Goal: Communication & Community: Answer question/provide support

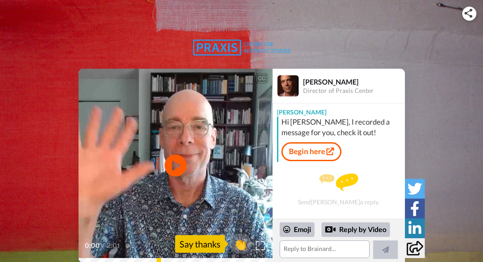
click at [174, 163] on icon "Play/Pause" at bounding box center [175, 166] width 22 height 40
click at [358, 227] on div "Reply by Video" at bounding box center [355, 230] width 68 height 15
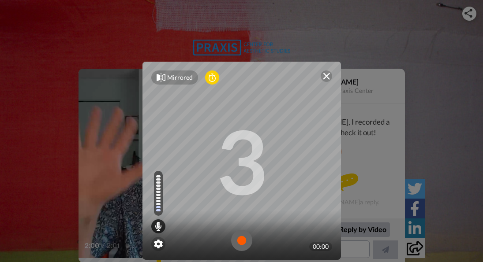
click at [323, 73] on img at bounding box center [326, 76] width 7 height 7
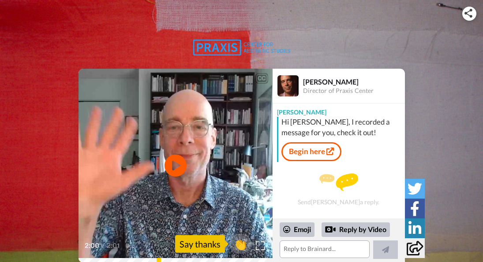
click at [351, 226] on div "Reply by Video" at bounding box center [355, 230] width 68 height 15
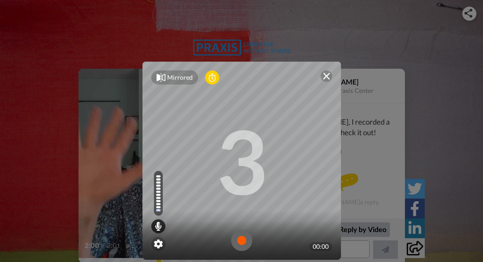
click at [239, 238] on img at bounding box center [241, 240] width 21 height 21
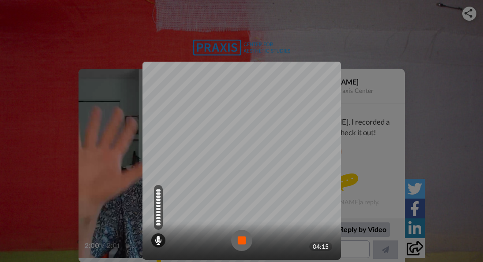
click at [238, 237] on img at bounding box center [241, 240] width 21 height 21
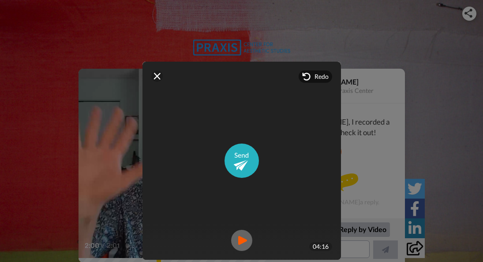
click at [240, 238] on img at bounding box center [241, 240] width 21 height 21
click at [323, 74] on img at bounding box center [326, 76] width 7 height 7
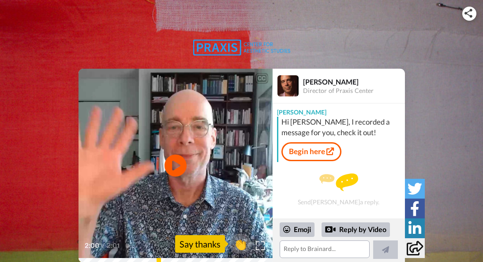
click at [366, 225] on div "Reply by Video" at bounding box center [355, 230] width 68 height 15
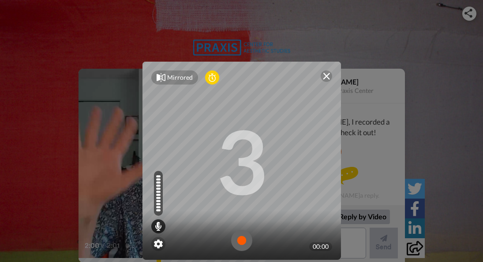
click at [237, 236] on img at bounding box center [241, 240] width 21 height 21
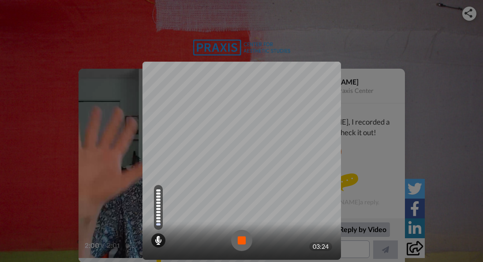
click at [234, 238] on img at bounding box center [241, 240] width 21 height 21
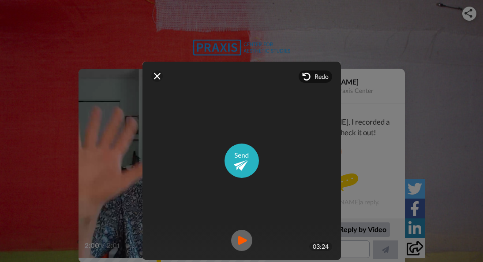
click at [237, 237] on img at bounding box center [241, 240] width 21 height 21
click at [239, 162] on img at bounding box center [241, 161] width 34 height 34
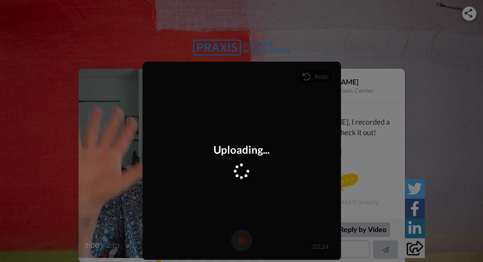
scroll to position [45, 0]
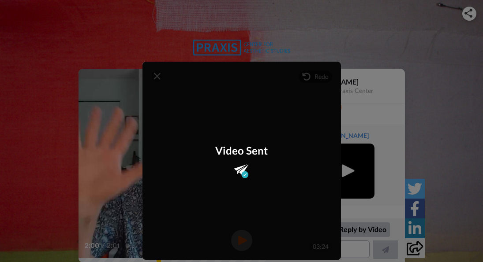
click at [385, 126] on div "Mirrored Redo 3 03:24 Video Sent" at bounding box center [241, 131] width 483 height 262
